Goal: Information Seeking & Learning: Learn about a topic

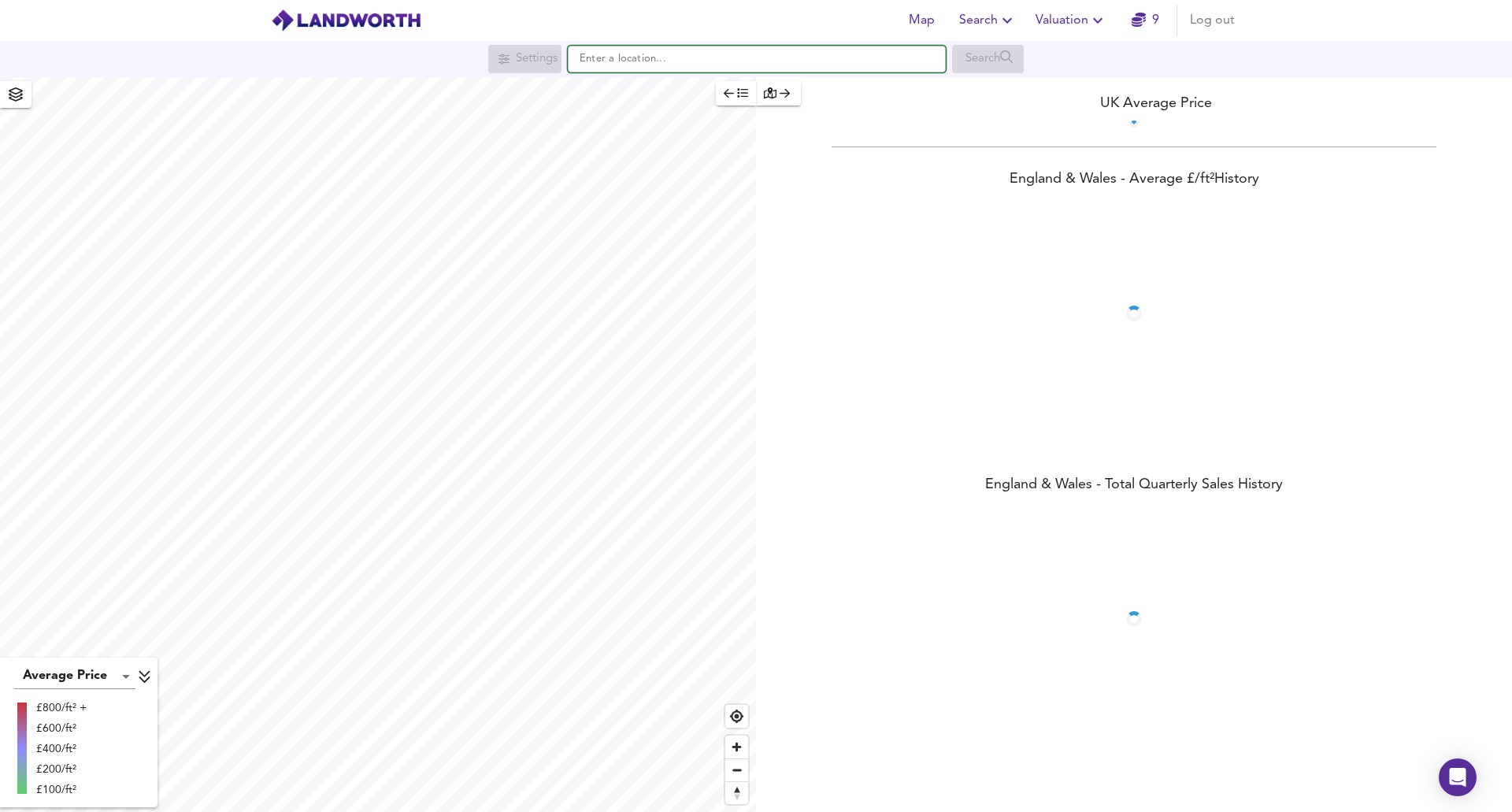
click at [590, 58] on input "text" at bounding box center [756, 59] width 378 height 27
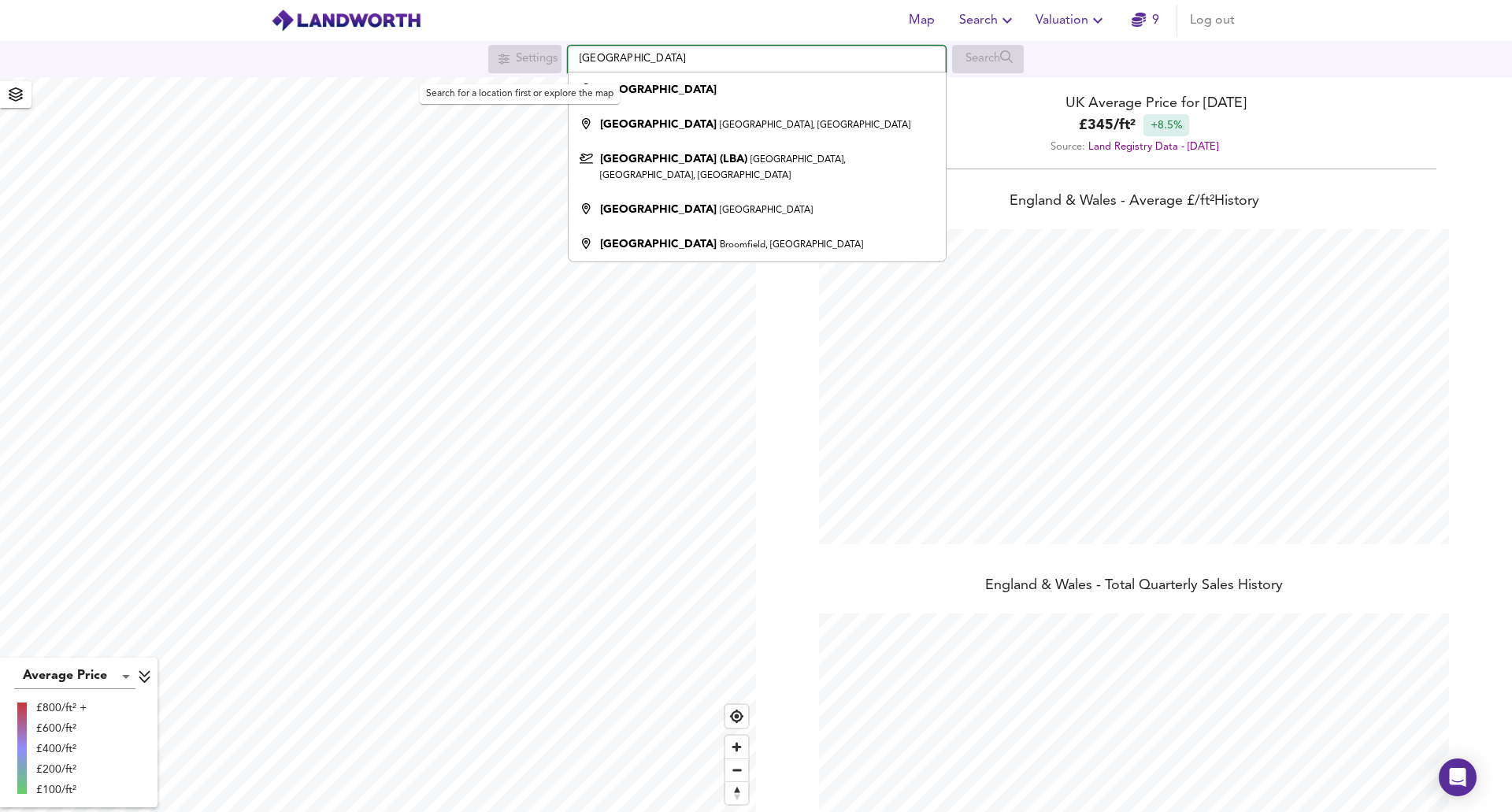
scroll to position [812, 1512]
click at [619, 92] on strong "[GEOGRAPHIC_DATA]" at bounding box center [658, 89] width 117 height 11
type input "[GEOGRAPHIC_DATA]"
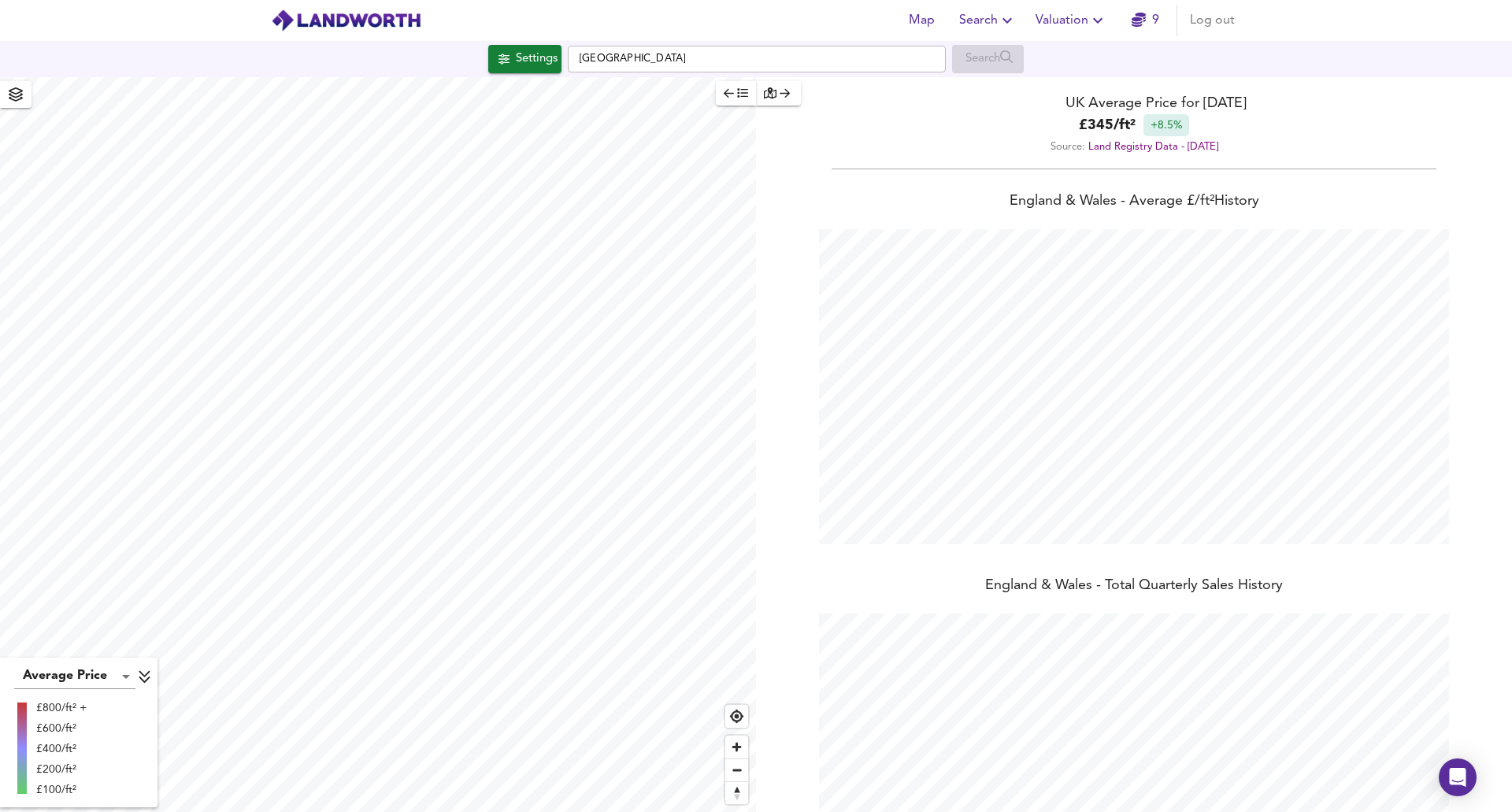
checkbox input "false"
checkbox input "true"
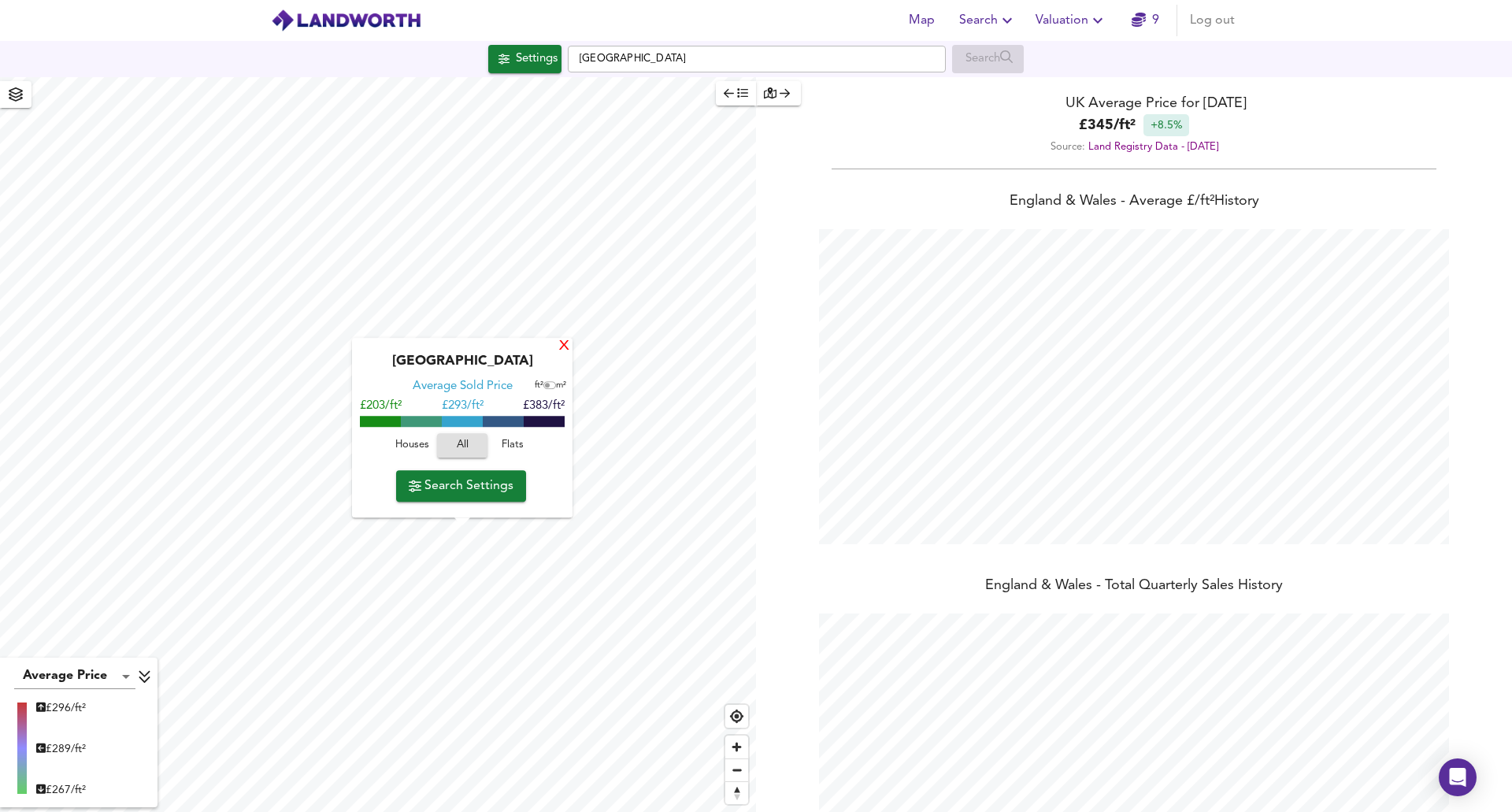
click at [567, 348] on div "X" at bounding box center [565, 347] width 14 height 15
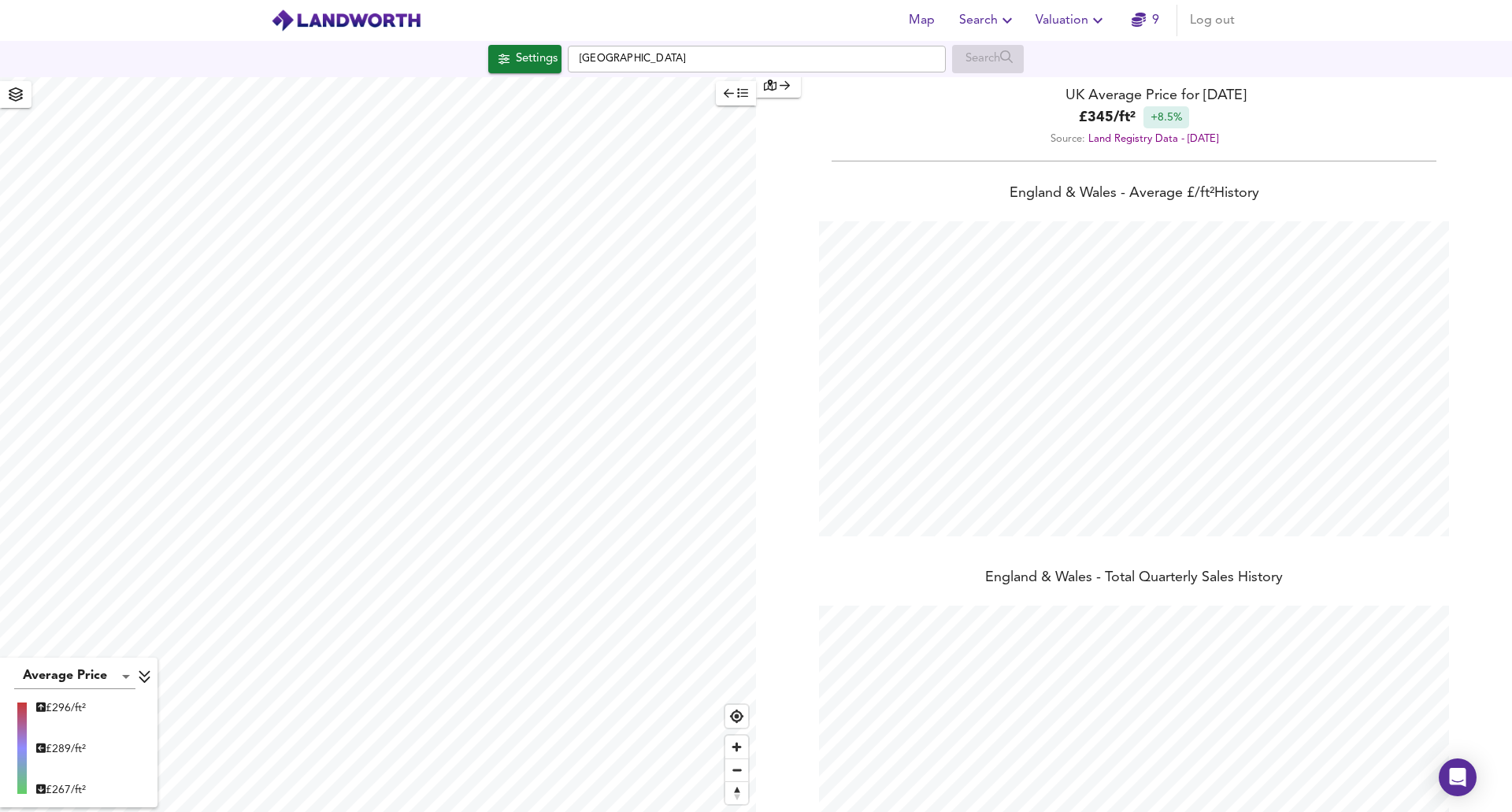
scroll to position [0, 0]
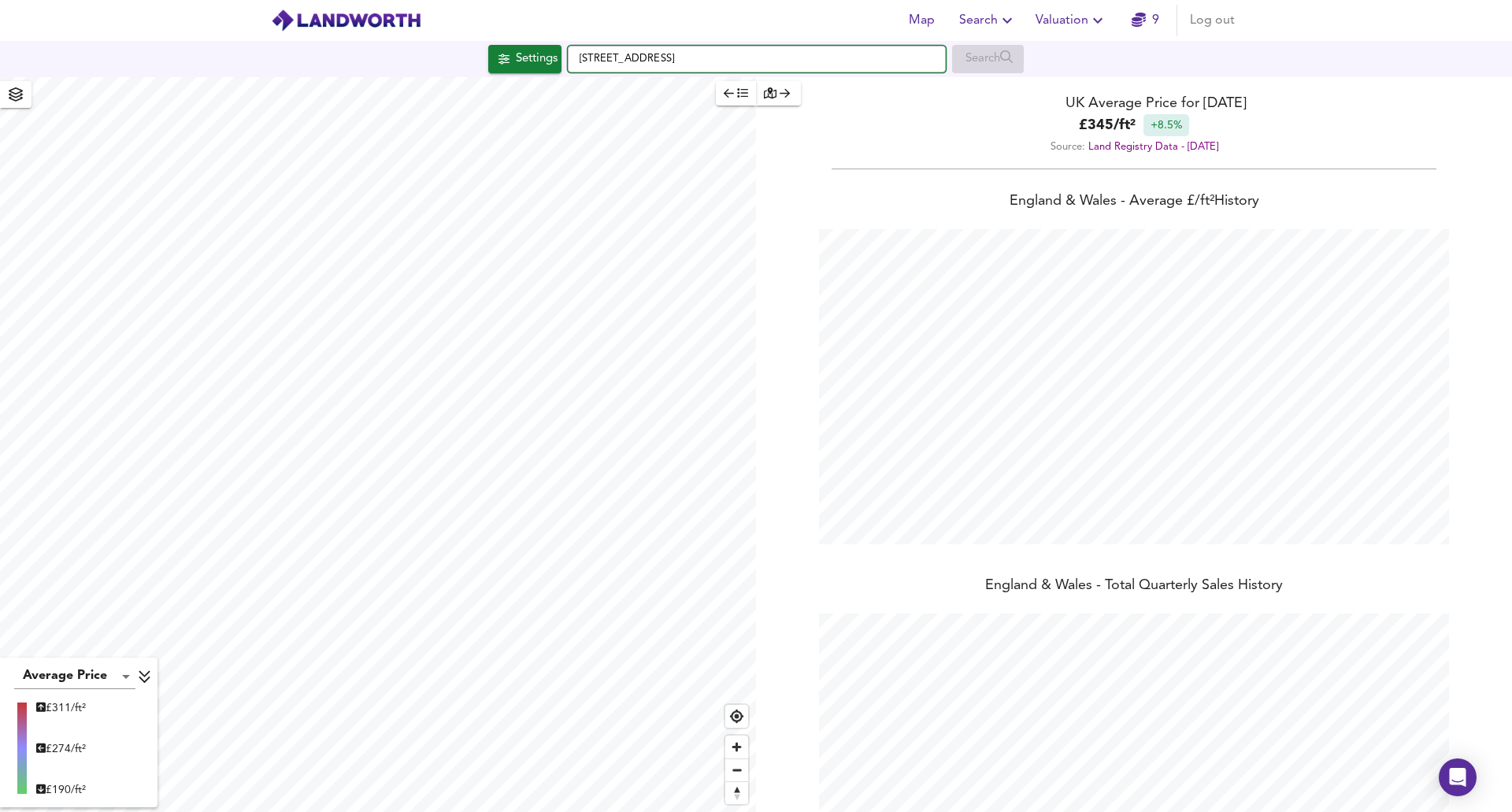
drag, startPoint x: 630, startPoint y: 62, endPoint x: 681, endPoint y: 67, distance: 51.2
click at [681, 67] on input "[STREET_ADDRESS]" at bounding box center [756, 59] width 378 height 27
drag, startPoint x: 693, startPoint y: 55, endPoint x: 650, endPoint y: 49, distance: 43.4
click at [650, 49] on input "[STREET_ADDRESS]" at bounding box center [756, 59] width 378 height 27
drag, startPoint x: 665, startPoint y: 56, endPoint x: 723, endPoint y: 62, distance: 58.3
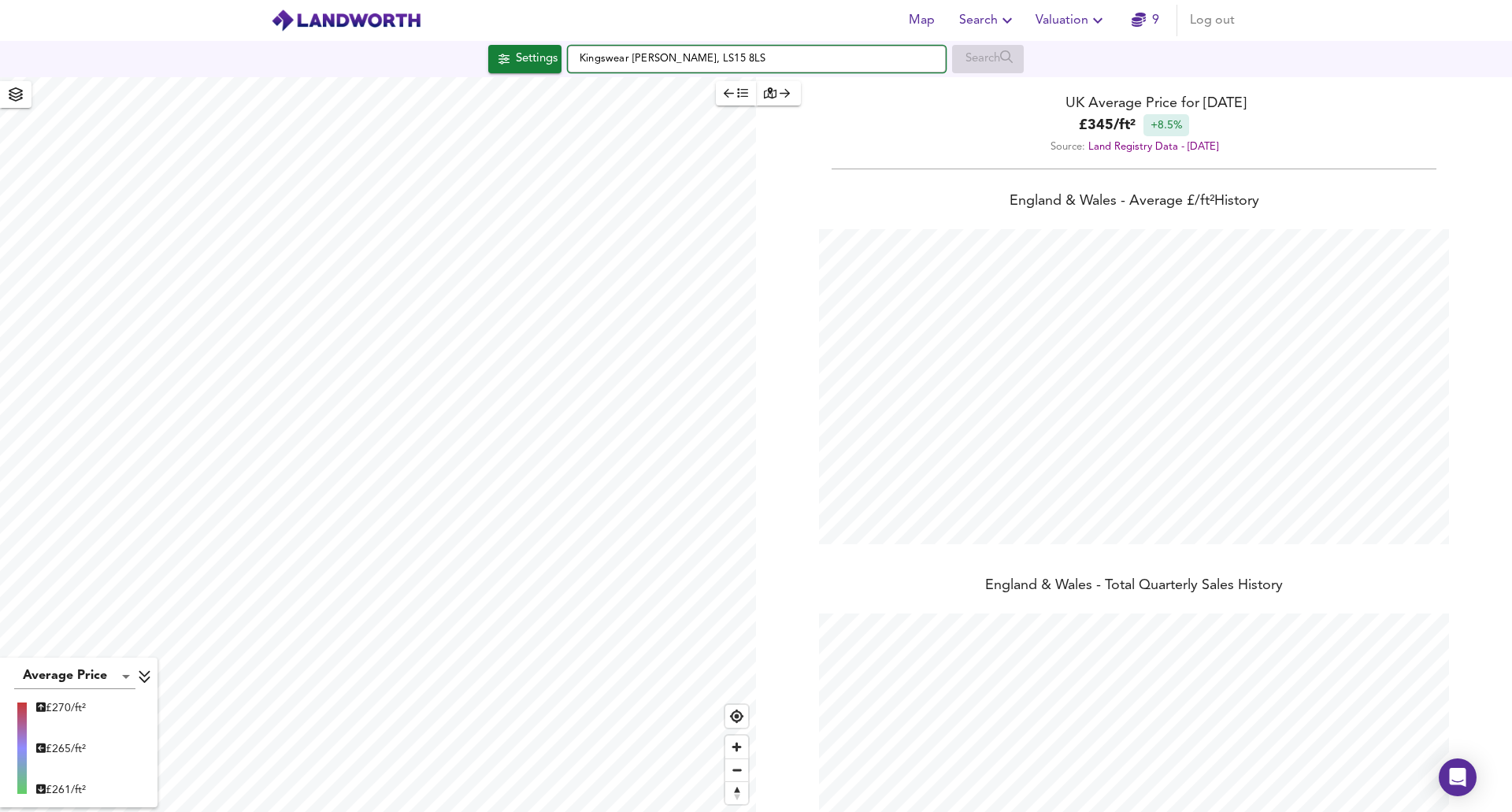
click at [723, 62] on input "Kingswear [PERSON_NAME], LS15 8LS" at bounding box center [756, 59] width 378 height 27
